Goal: Task Accomplishment & Management: Complete application form

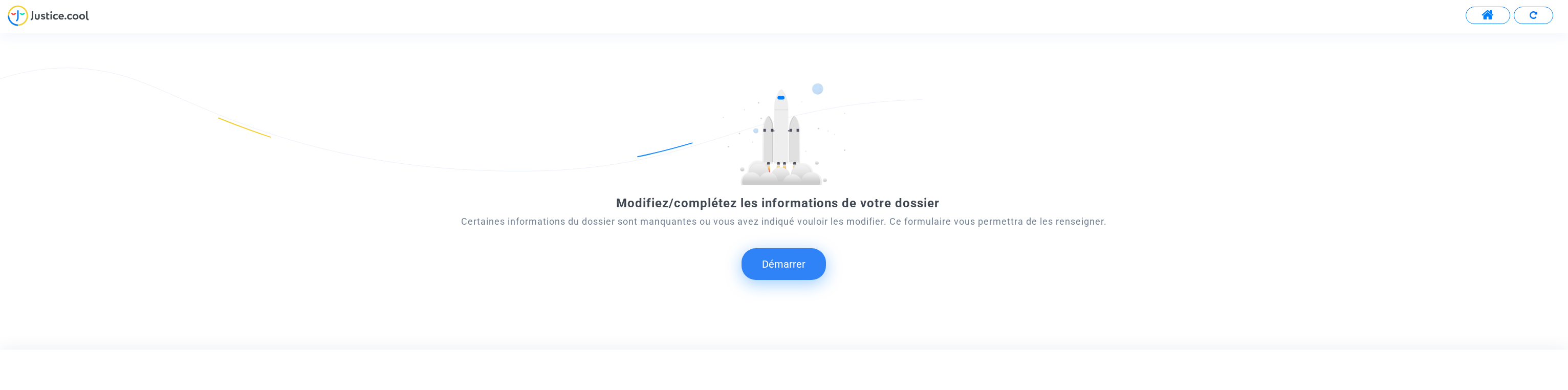
click at [774, 258] on button "Démarrer" at bounding box center [783, 264] width 85 height 32
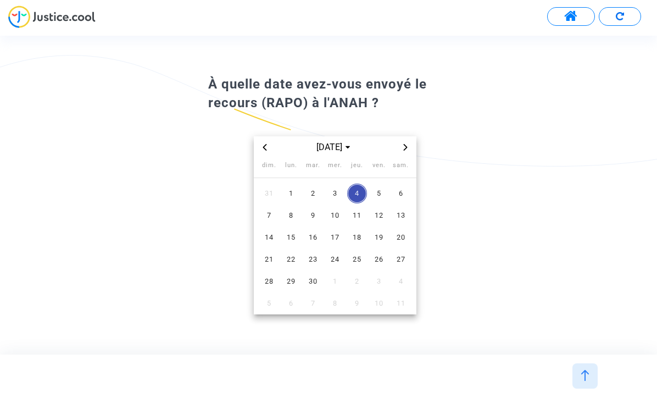
click at [350, 146] on span "sept. 2025" at bounding box center [334, 147] width 45 height 13
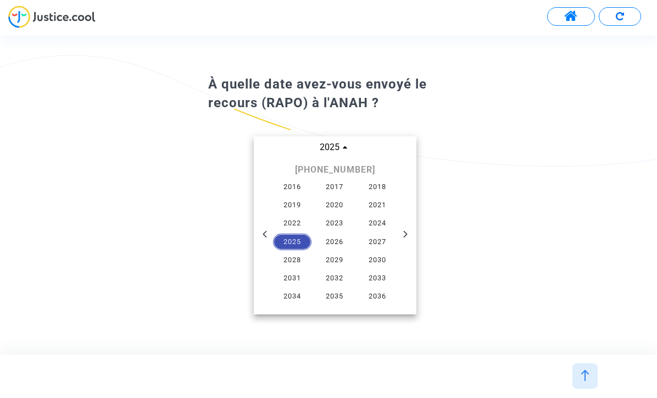
click at [302, 240] on span "2025" at bounding box center [292, 242] width 38 height 16
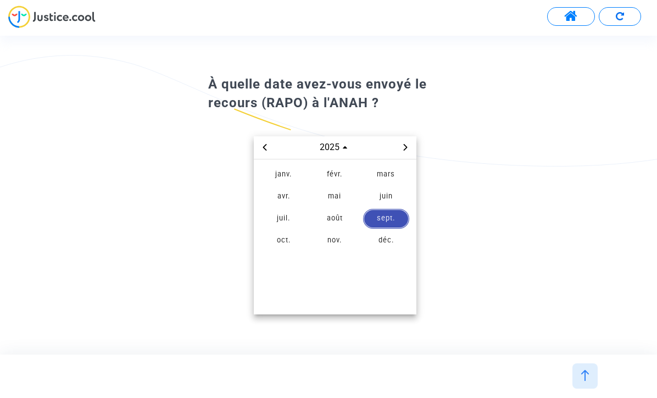
click at [341, 195] on span "mai" at bounding box center [335, 197] width 46 height 20
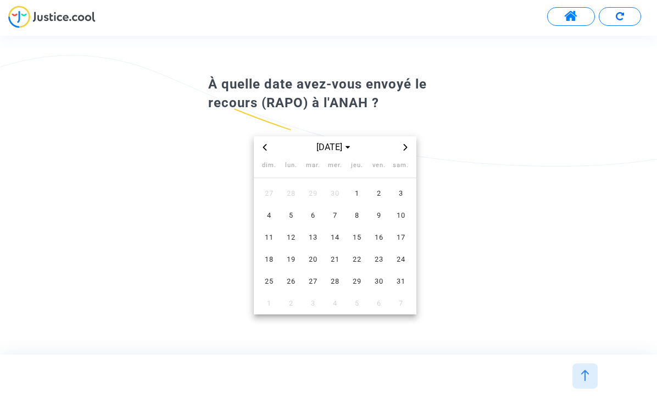
click at [293, 213] on span "5" at bounding box center [291, 216] width 20 height 20
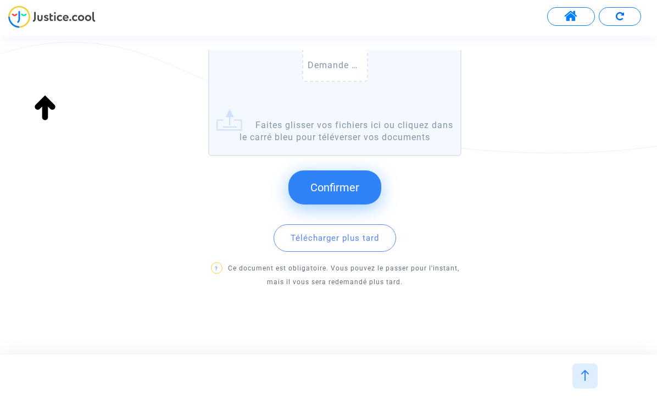
scroll to position [230, 0]
click at [358, 185] on span "Confirmer" at bounding box center [334, 186] width 49 height 13
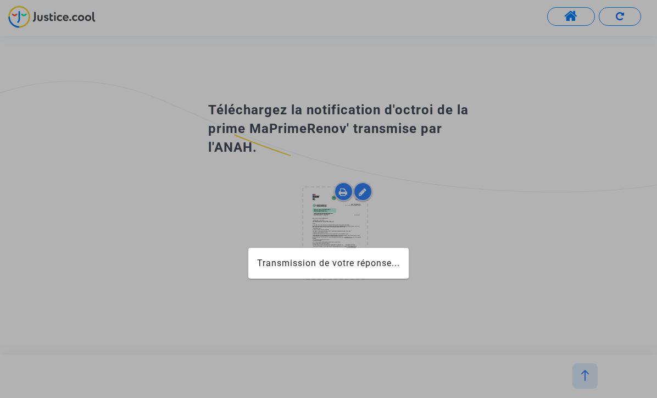
scroll to position [0, 0]
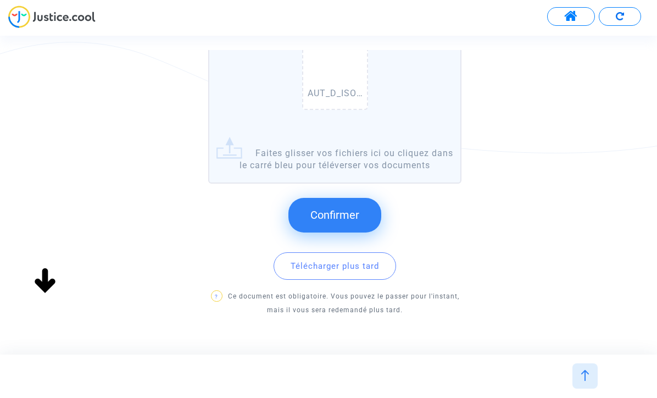
click at [339, 219] on span "Confirmer" at bounding box center [334, 214] width 49 height 13
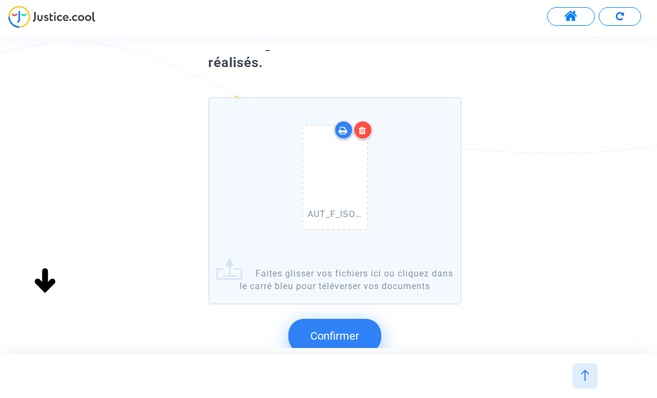
scroll to position [110, 0]
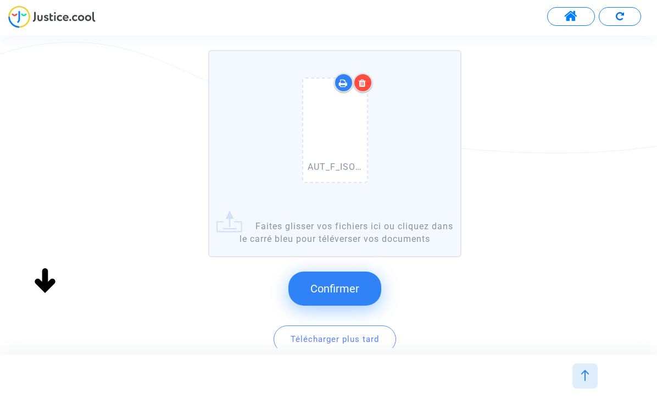
click at [347, 282] on span "Confirmer" at bounding box center [334, 288] width 49 height 13
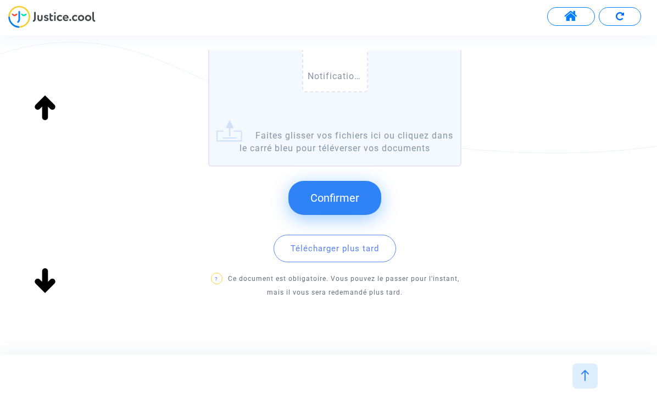
scroll to position [212, 0]
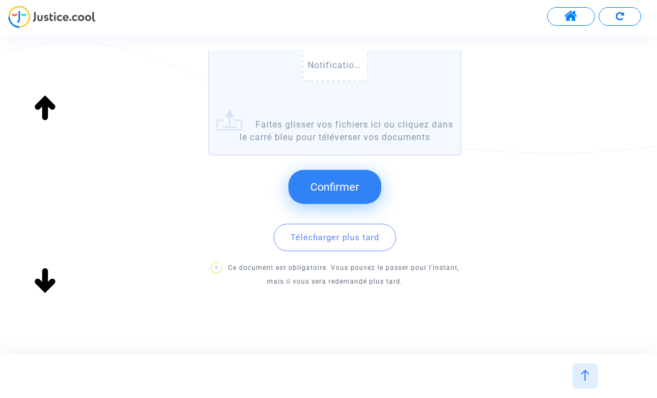
click at [337, 186] on span "Confirmer" at bounding box center [334, 186] width 49 height 13
click at [316, 191] on span "Confirmer" at bounding box center [334, 186] width 49 height 13
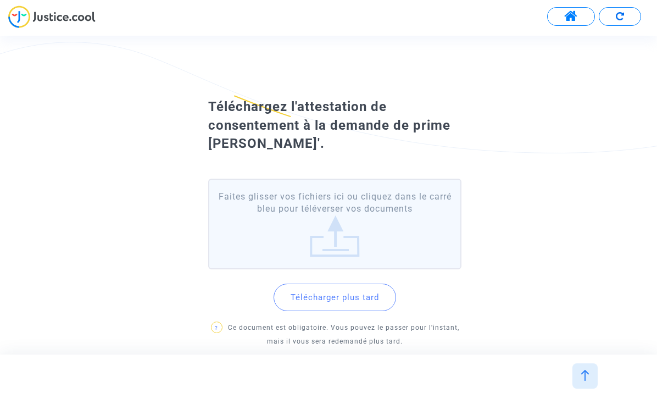
scroll to position [60, 0]
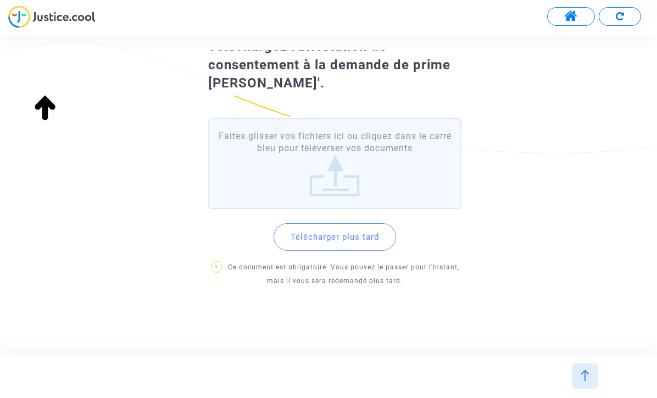
click at [350, 241] on button "Télécharger plus tard" at bounding box center [335, 236] width 123 height 27
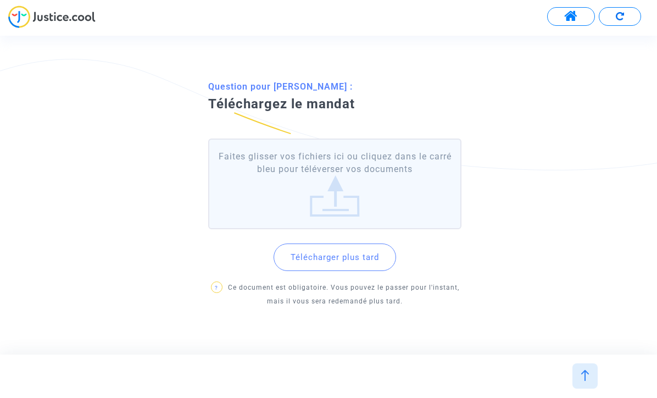
click at [346, 255] on button "Télécharger plus tard" at bounding box center [335, 256] width 123 height 27
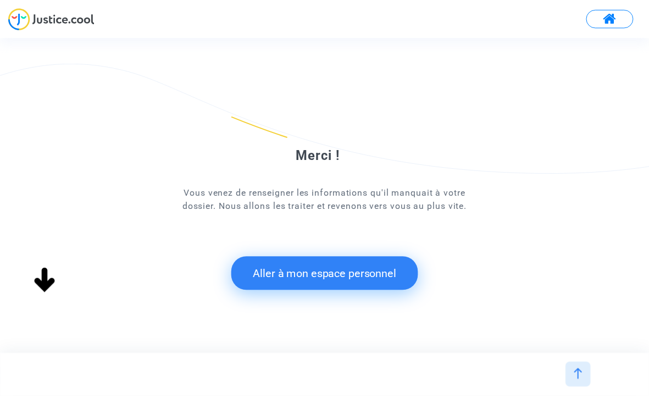
scroll to position [0, 0]
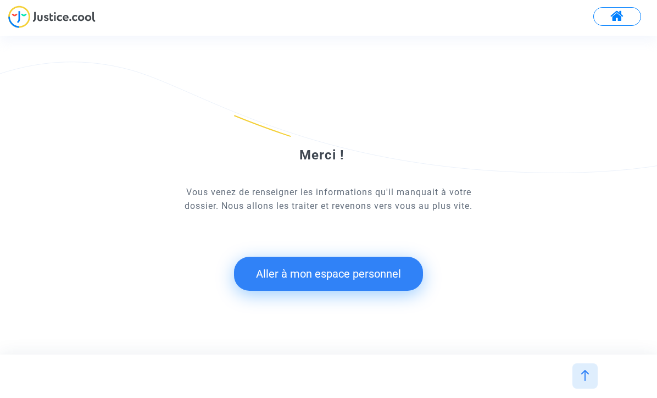
click at [339, 282] on button "Aller à mon espace personnel" at bounding box center [328, 274] width 189 height 34
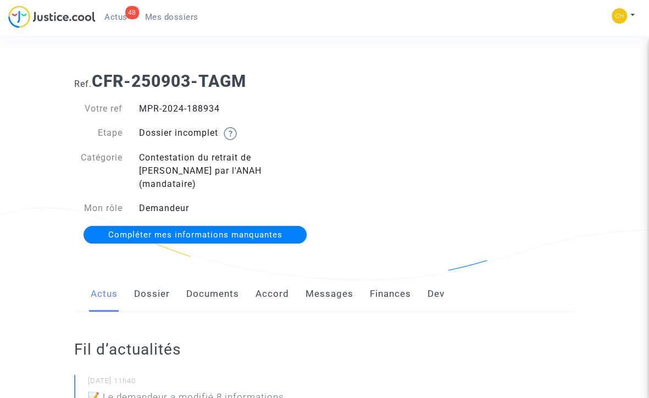
click at [207, 230] on span "Compléter mes informations manquantes" at bounding box center [195, 235] width 174 height 10
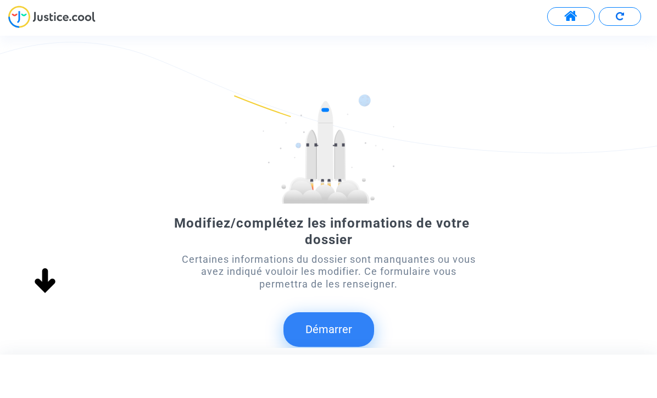
click at [342, 336] on button "Démarrer" at bounding box center [329, 329] width 91 height 34
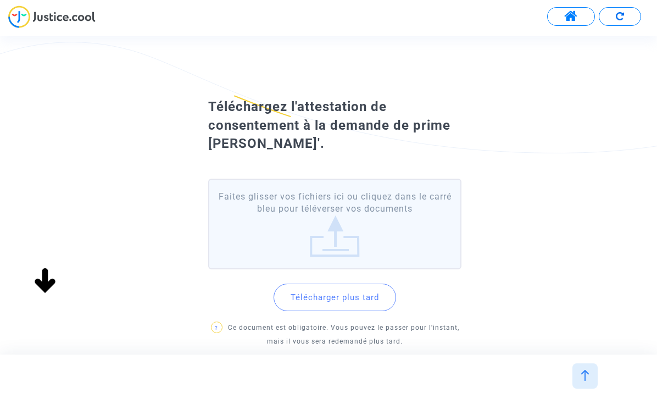
scroll to position [60, 0]
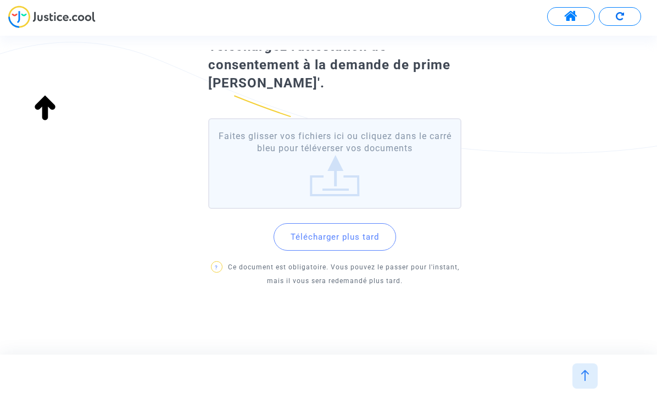
click at [357, 230] on button "Télécharger plus tard" at bounding box center [335, 236] width 123 height 27
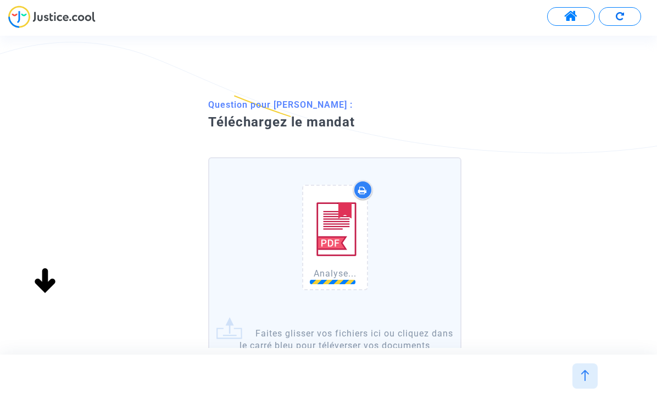
scroll to position [155, 0]
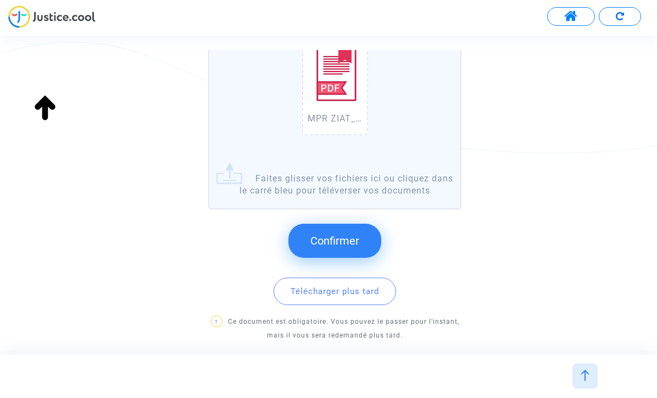
click at [354, 238] on span "Confirmer" at bounding box center [334, 240] width 49 height 13
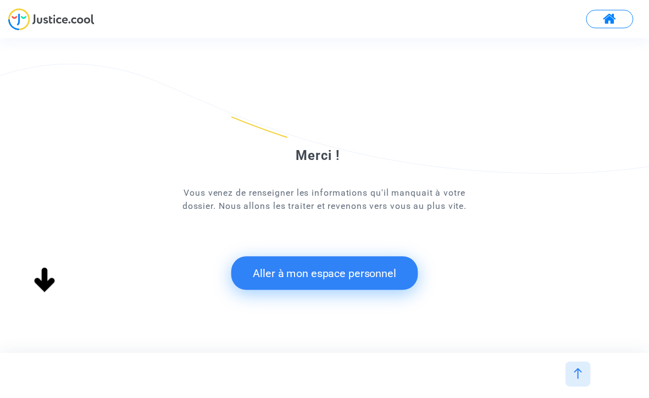
scroll to position [0, 0]
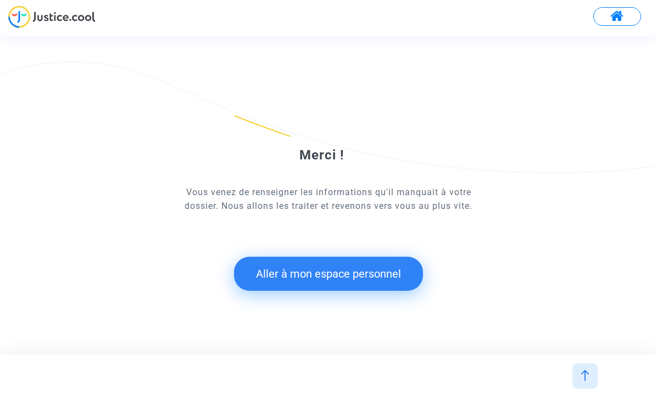
click at [354, 282] on button "Aller à mon espace personnel" at bounding box center [328, 274] width 189 height 34
